Goal: Check status: Check status

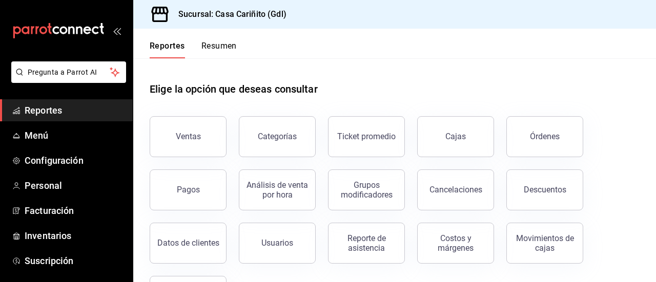
click at [54, 115] on span "Reportes" at bounding box center [75, 110] width 100 height 14
click at [362, 253] on button "Reporte de asistencia" at bounding box center [366, 243] width 77 height 41
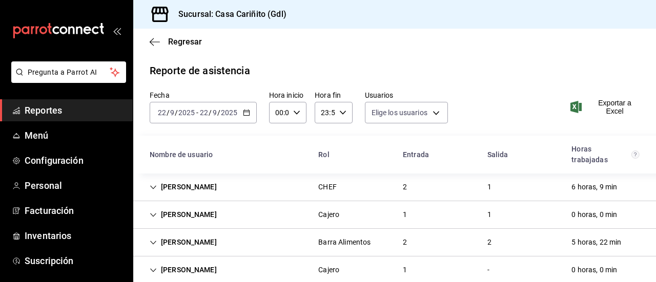
type input "f7f005d9-2e22-4a02-8a4a-5453881a8d5b,99650935-a7b8-4203-96dc-8431f2192034,d3313…"
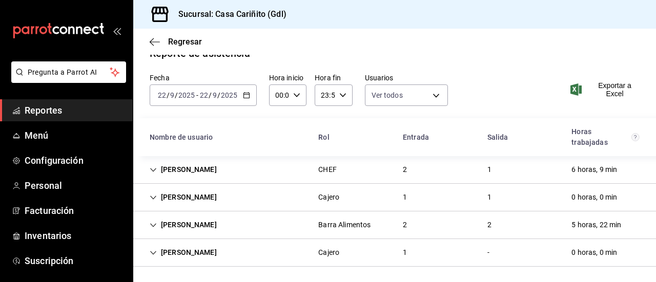
click at [246, 93] on \(Stroke\) "button" at bounding box center [246, 96] width 6 height 6
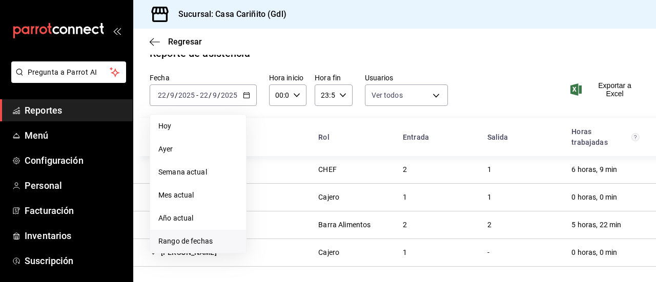
click at [200, 240] on span "Rango de fechas" at bounding box center [197, 241] width 79 height 11
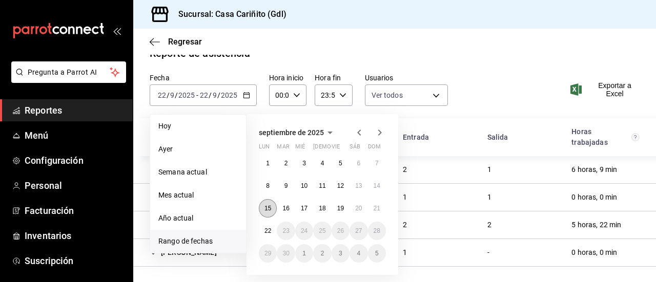
click at [270, 205] on abbr "15" at bounding box center [267, 208] width 7 height 7
click at [376, 206] on abbr "21" at bounding box center [376, 208] width 7 height 7
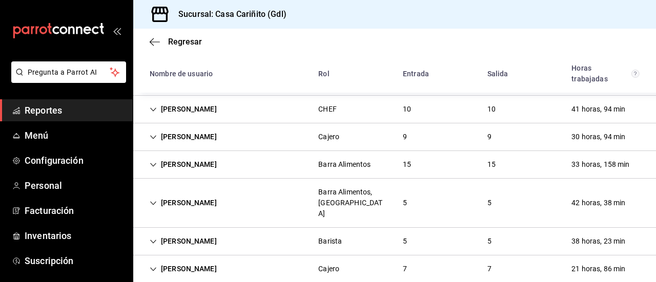
scroll to position [111, 0]
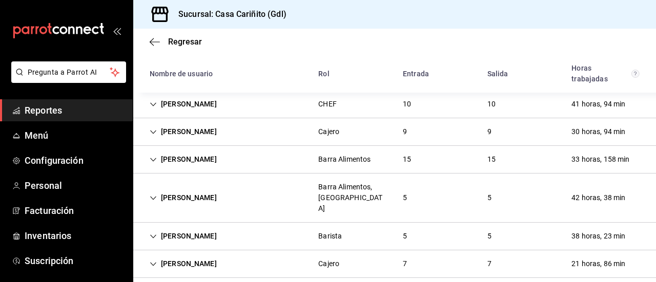
click at [225, 189] on div "[PERSON_NAME]" at bounding box center [183, 198] width 84 height 19
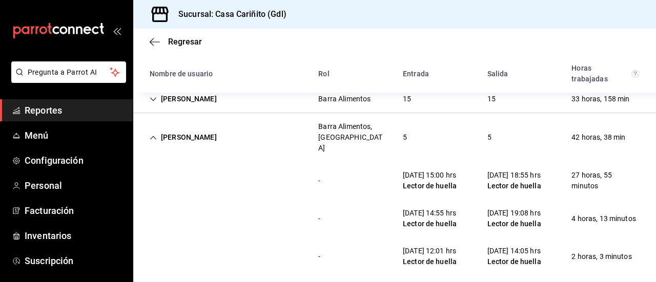
scroll to position [172, 0]
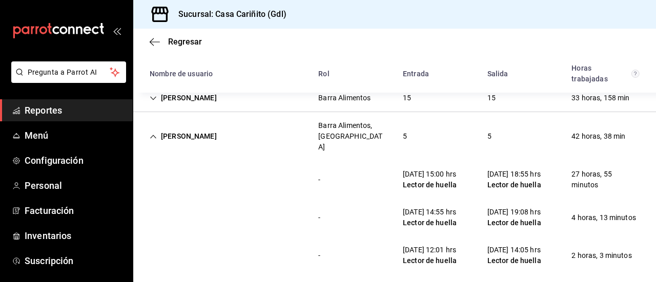
click at [167, 137] on div "[PERSON_NAME]" at bounding box center [183, 136] width 84 height 19
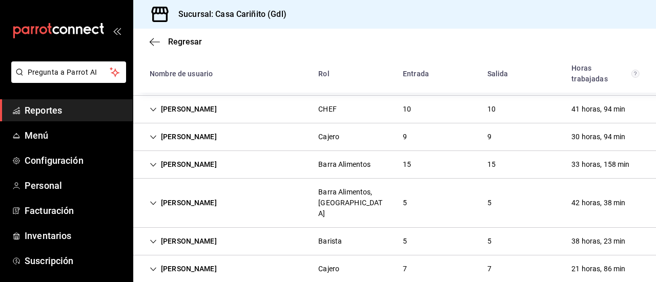
scroll to position [111, 0]
